Goal: Transaction & Acquisition: Purchase product/service

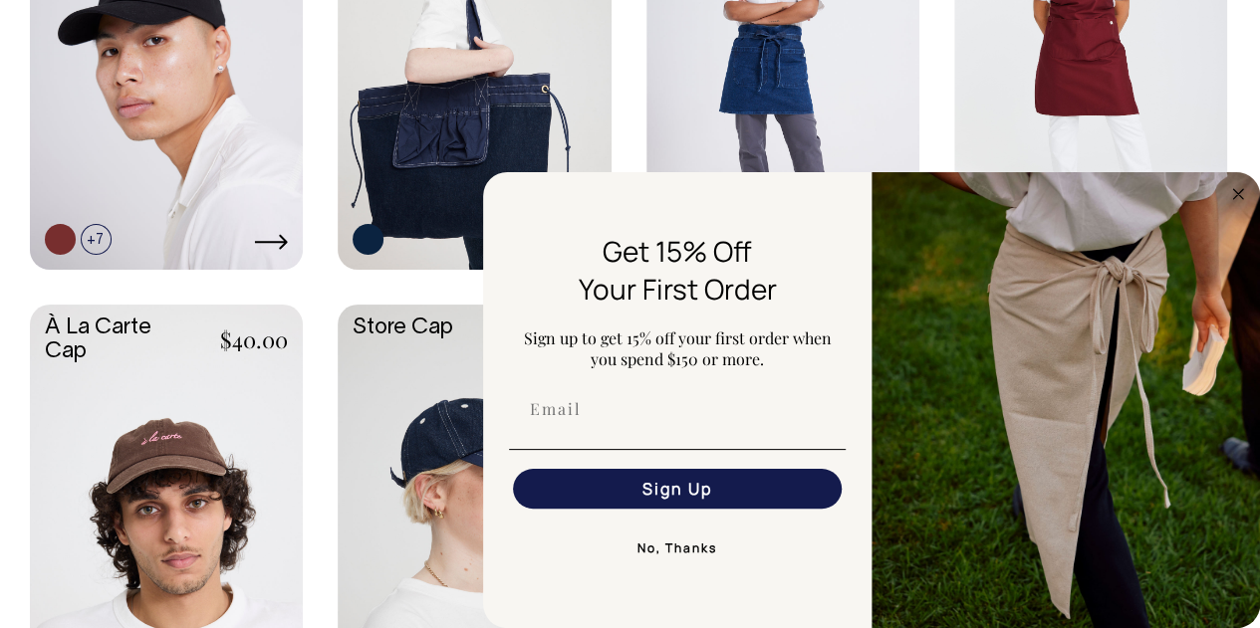
scroll to position [1295, 0]
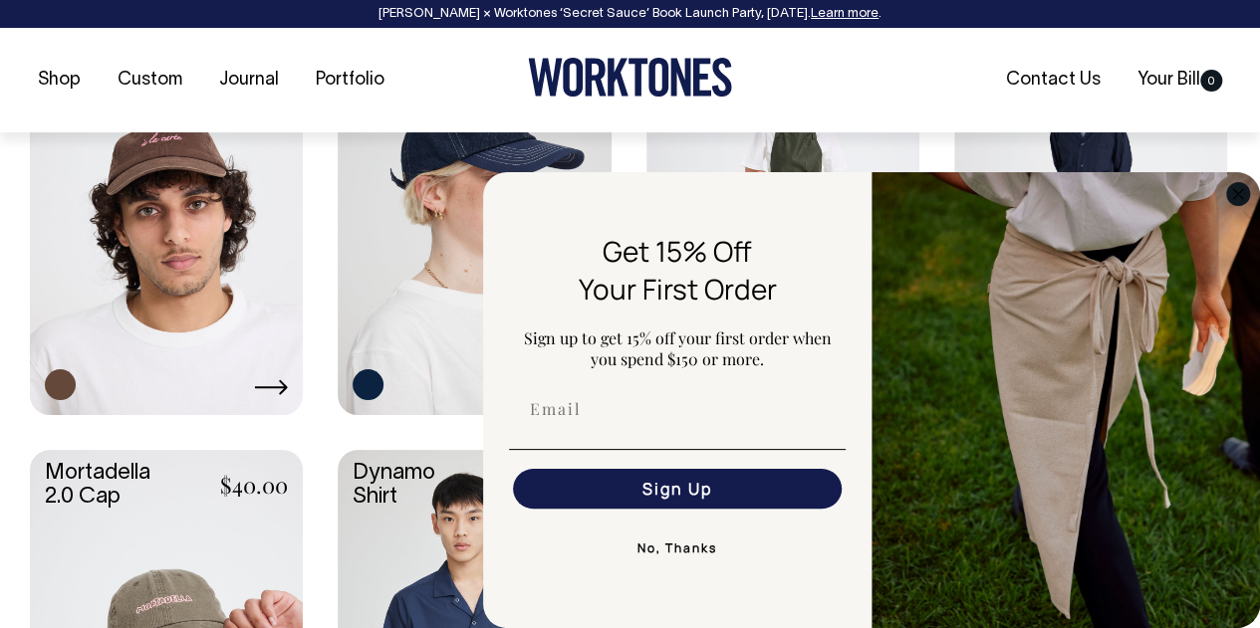
click at [1229, 201] on circle "Close dialog" at bounding box center [1238, 193] width 23 height 23
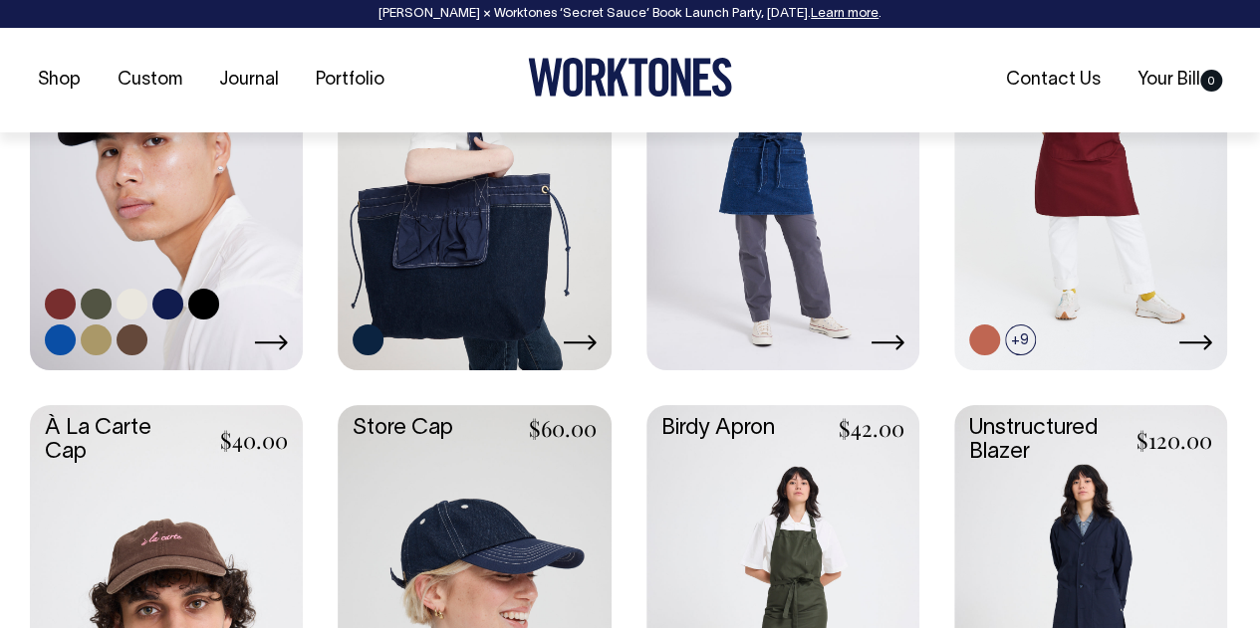
scroll to position [1195, 0]
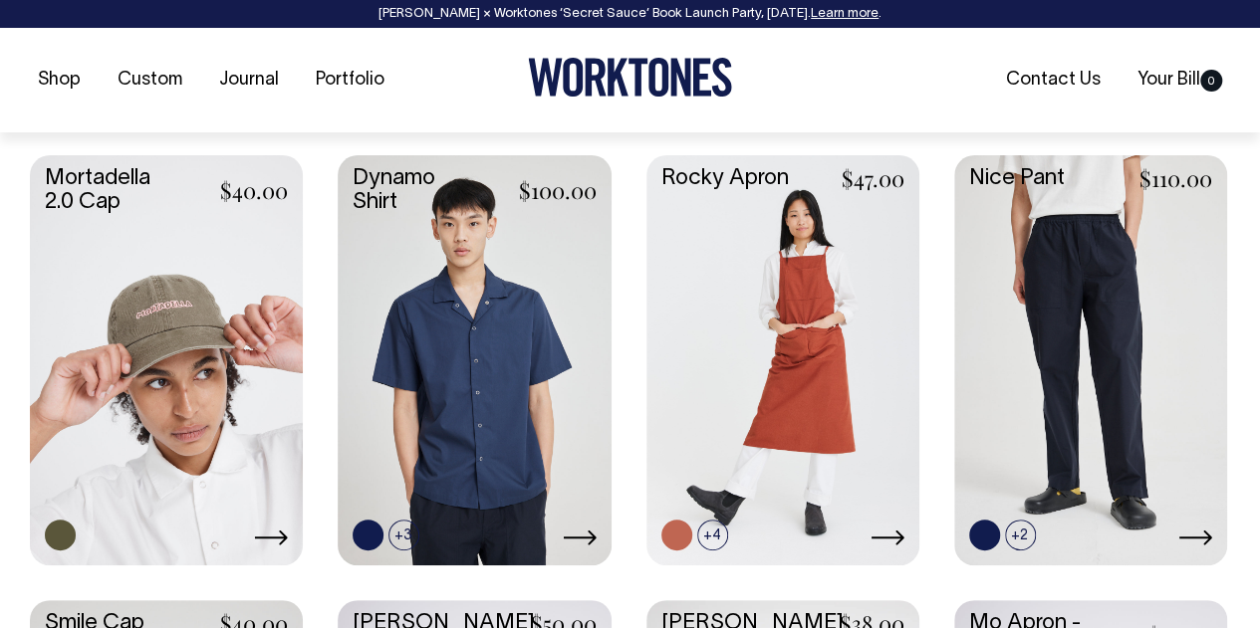
click at [152, 376] on link at bounding box center [166, 357] width 273 height 405
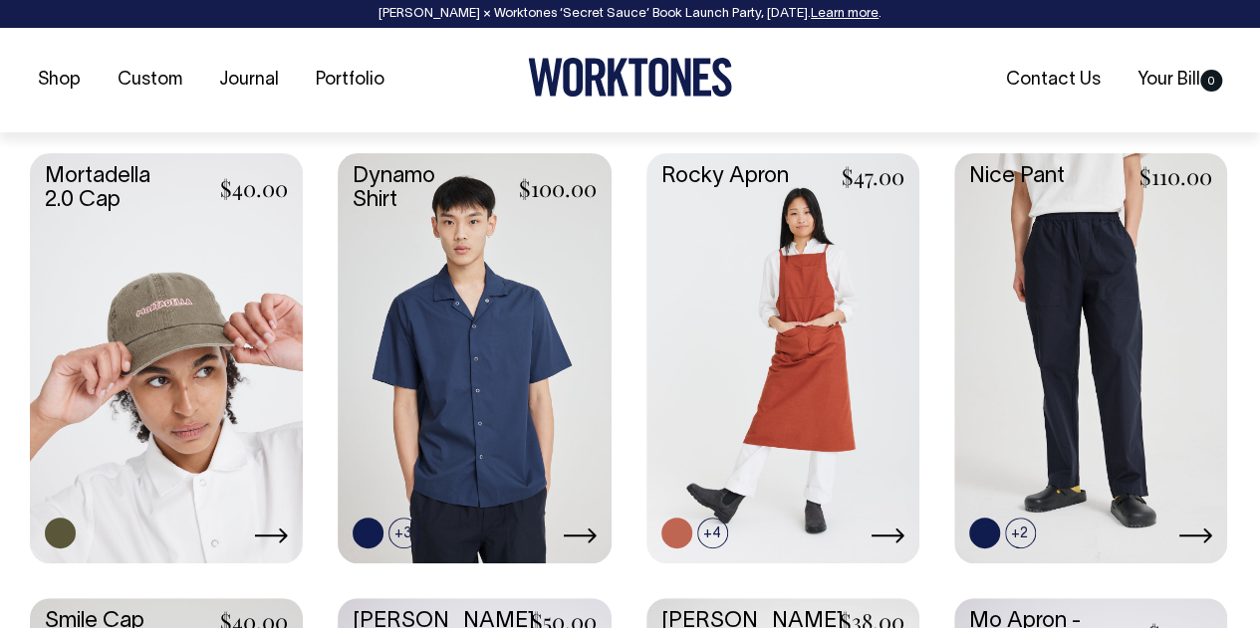
scroll to position [1891, 0]
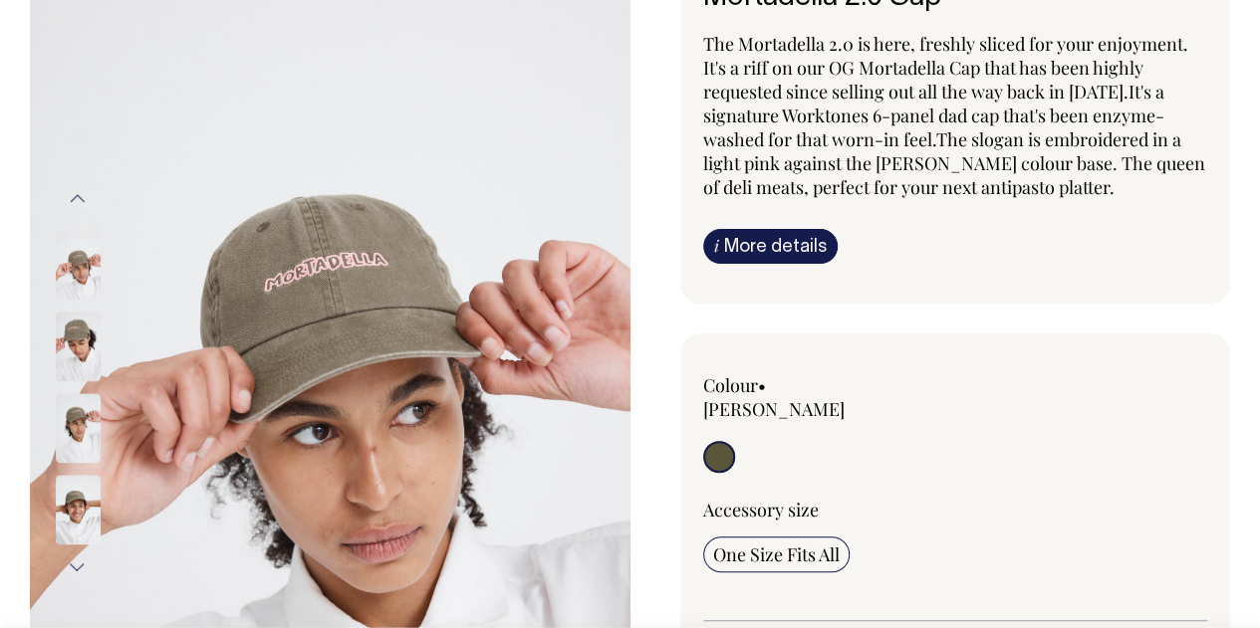
scroll to position [199, 0]
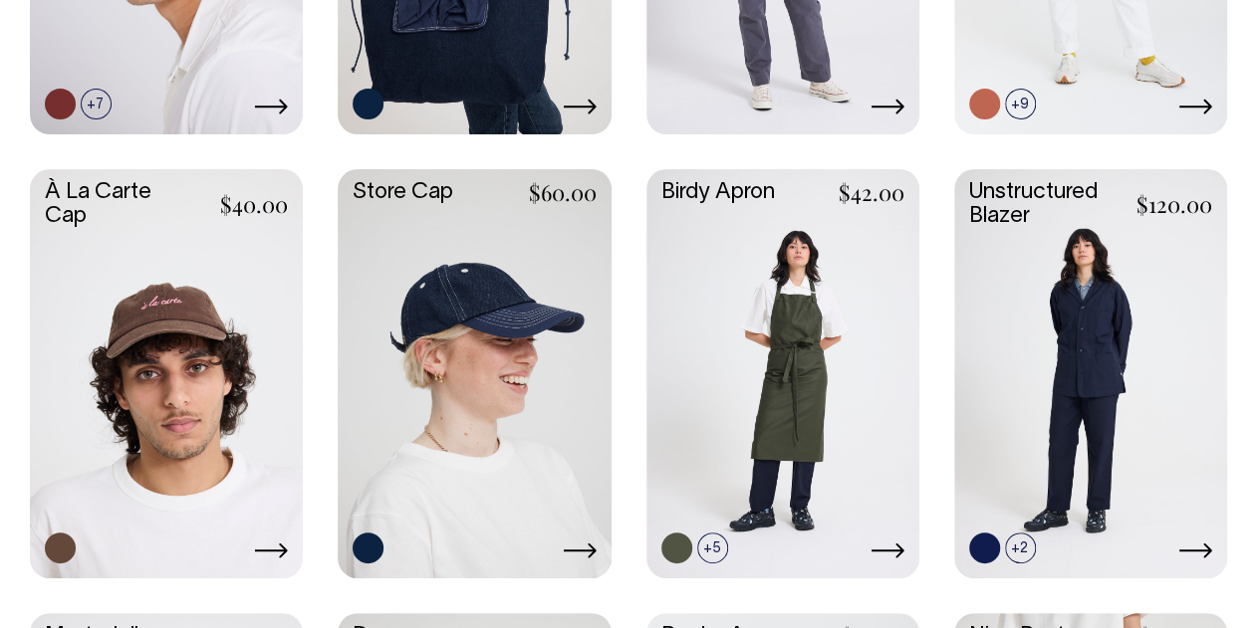
scroll to position [1414, 0]
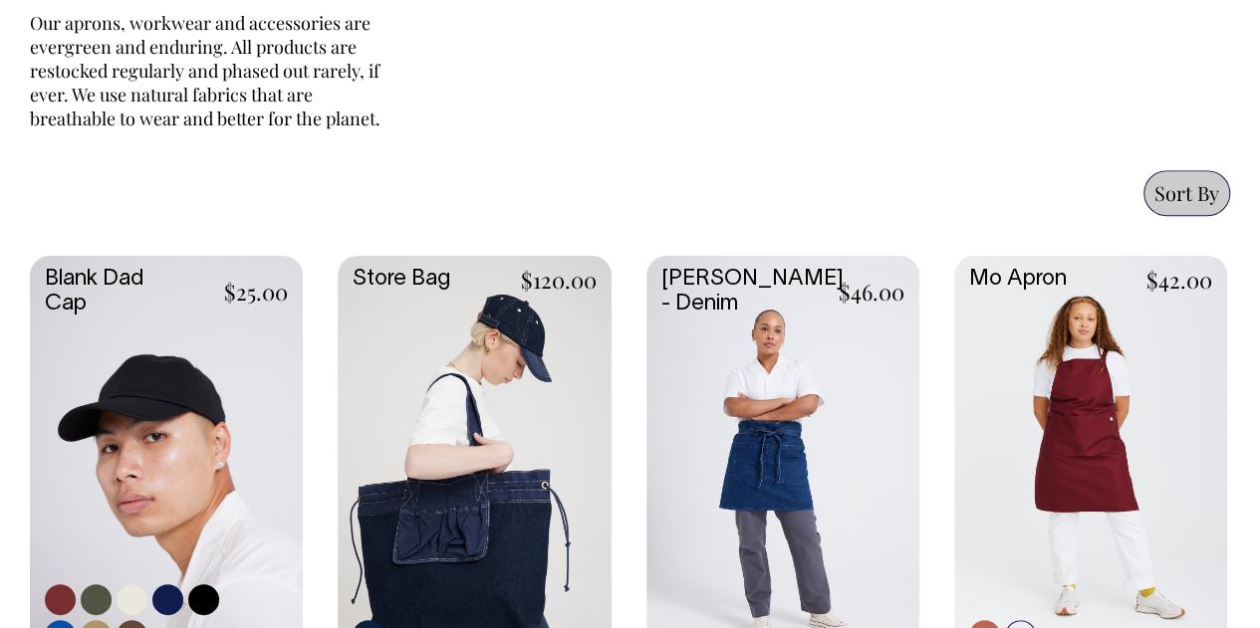
click at [201, 447] on link at bounding box center [166, 458] width 273 height 405
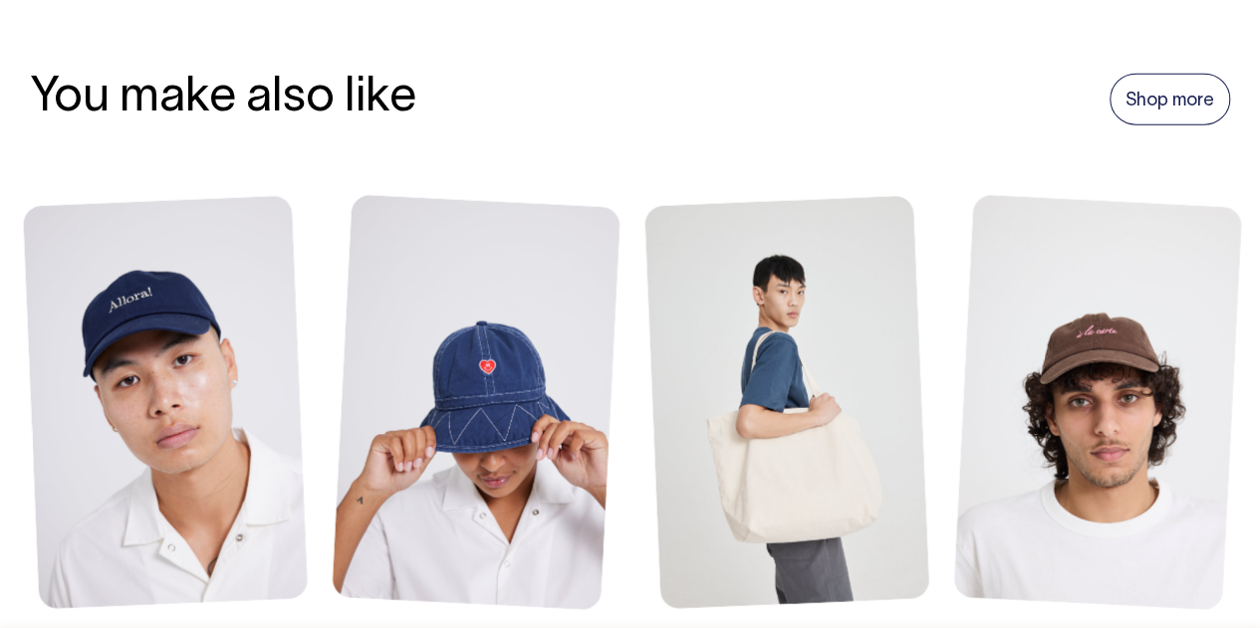
scroll to position [2291, 0]
